Goal: Task Accomplishment & Management: Use online tool/utility

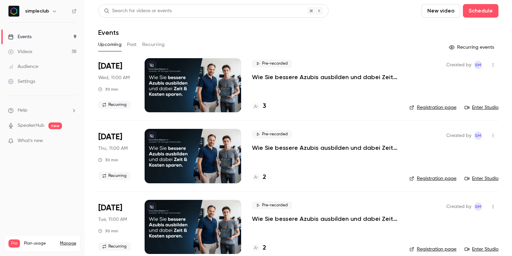
click at [129, 45] on button "Past" at bounding box center [132, 44] width 10 height 11
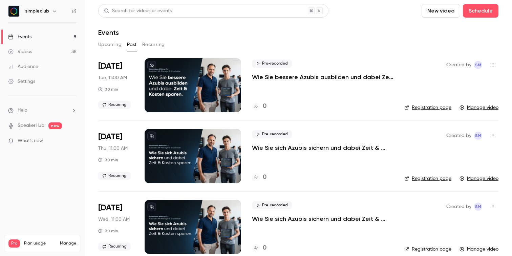
click at [109, 43] on button "Upcoming" at bounding box center [109, 44] width 23 height 11
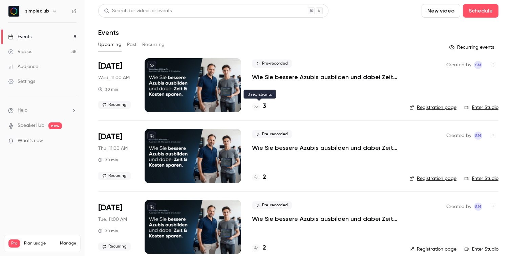
click at [264, 105] on h4 "3" at bounding box center [264, 106] width 3 height 9
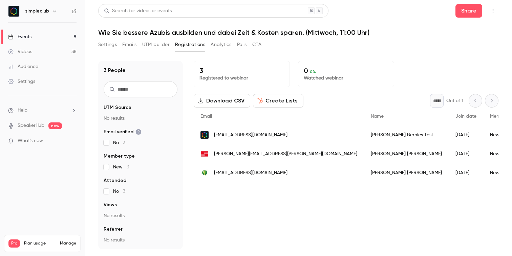
click at [296, 205] on div "3 Registered to webinar 0 0 % Watched webinar Download CSV Create Lists * Out o…" at bounding box center [346, 155] width 305 height 189
click at [241, 193] on div "3 Registered to webinar 0 0 % Watched webinar Download CSV Create Lists * Out o…" at bounding box center [346, 155] width 305 height 189
click at [27, 38] on div "Events" at bounding box center [19, 37] width 23 height 7
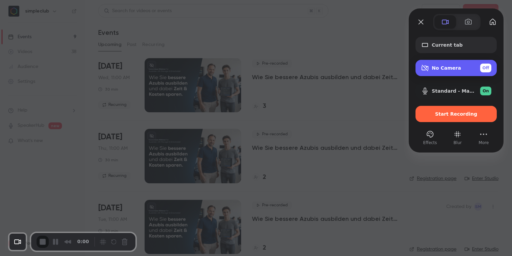
click at [440, 74] on div "No Camera Off" at bounding box center [456, 68] width 81 height 16
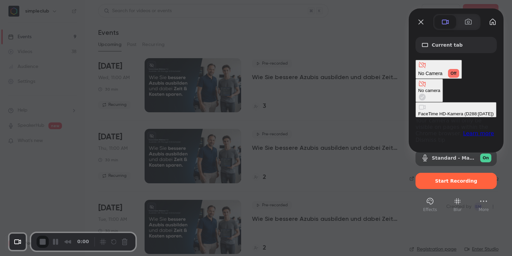
click at [416, 102] on \(D288\ "FaceTime HD-Kamera (D288:[DATE])" at bounding box center [456, 109] width 81 height 15
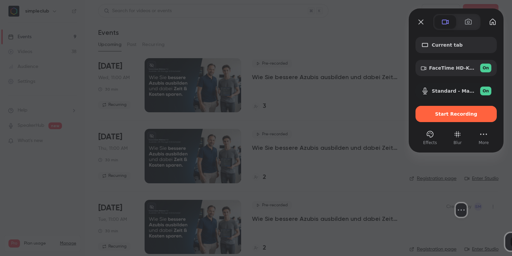
drag, startPoint x: 45, startPoint y: 201, endPoint x: 453, endPoint y: 203, distance: 407.8
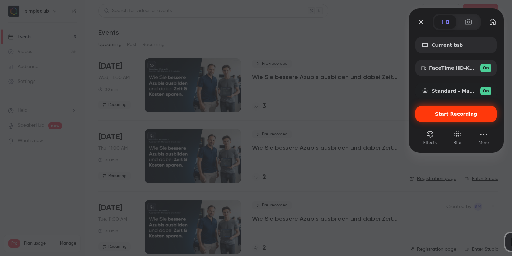
click at [460, 115] on span "Start Recording" at bounding box center [456, 113] width 42 height 5
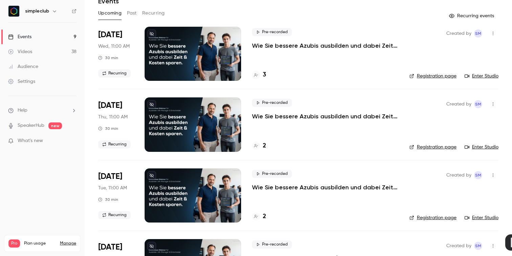
scroll to position [17, 0]
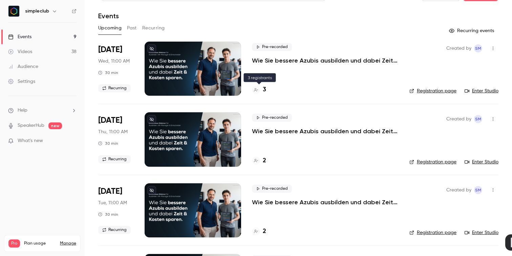
click at [259, 91] on div at bounding box center [256, 90] width 8 height 8
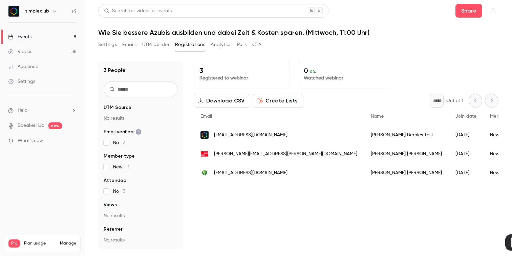
click at [23, 36] on div "Events" at bounding box center [19, 37] width 23 height 7
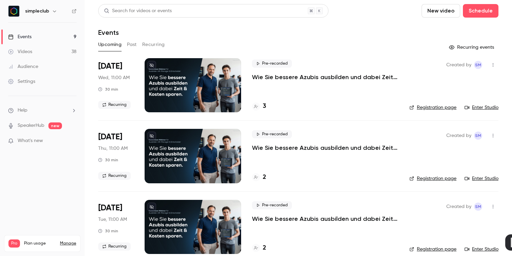
click at [488, 106] on link "Enter Studio" at bounding box center [482, 107] width 34 height 7
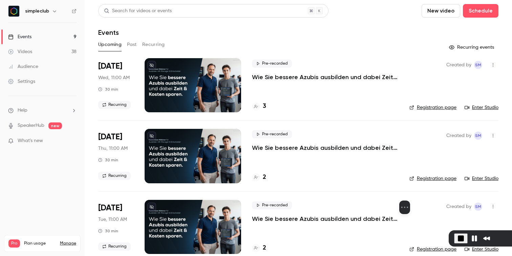
drag, startPoint x: 449, startPoint y: 199, endPoint x: 393, endPoint y: 195, distance: 56.7
click at [393, 195] on div at bounding box center [405, 175] width 102 height 52
click at [457, 238] on span "End Recording" at bounding box center [461, 239] width 8 height 8
